Goal: Task Accomplishment & Management: Manage account settings

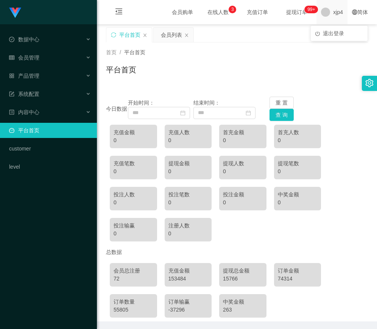
click at [333, 14] on span "xjp4" at bounding box center [338, 12] width 10 height 24
click at [334, 33] on span "退出登录" at bounding box center [333, 33] width 21 height 6
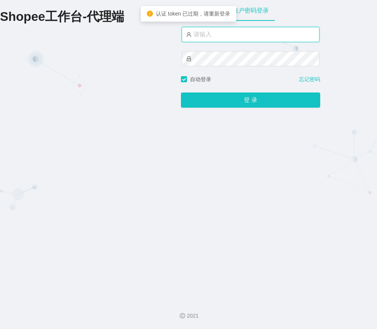
click at [214, 28] on input "text" at bounding box center [251, 34] width 138 height 15
paste input "xjp804"
type input "xjp804"
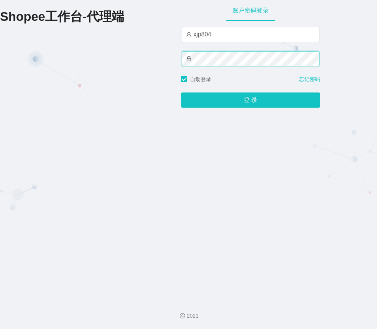
click at [181, 92] on button "登 录" at bounding box center [250, 99] width 139 height 15
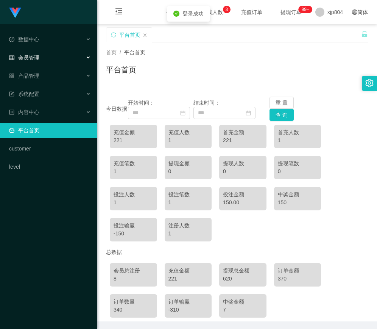
click at [48, 58] on div "会员管理" at bounding box center [48, 57] width 97 height 15
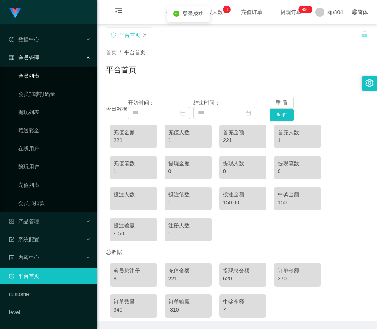
click at [47, 77] on link "会员列表" at bounding box center [54, 75] width 73 height 15
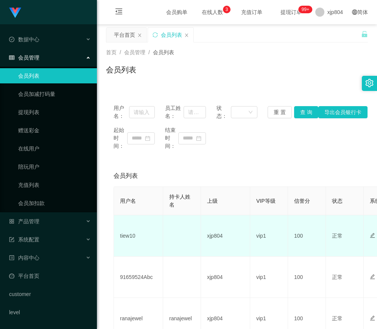
click at [130, 233] on td "tiew10" at bounding box center [138, 235] width 49 height 41
copy td "tiew10"
